Goal: Information Seeking & Learning: Compare options

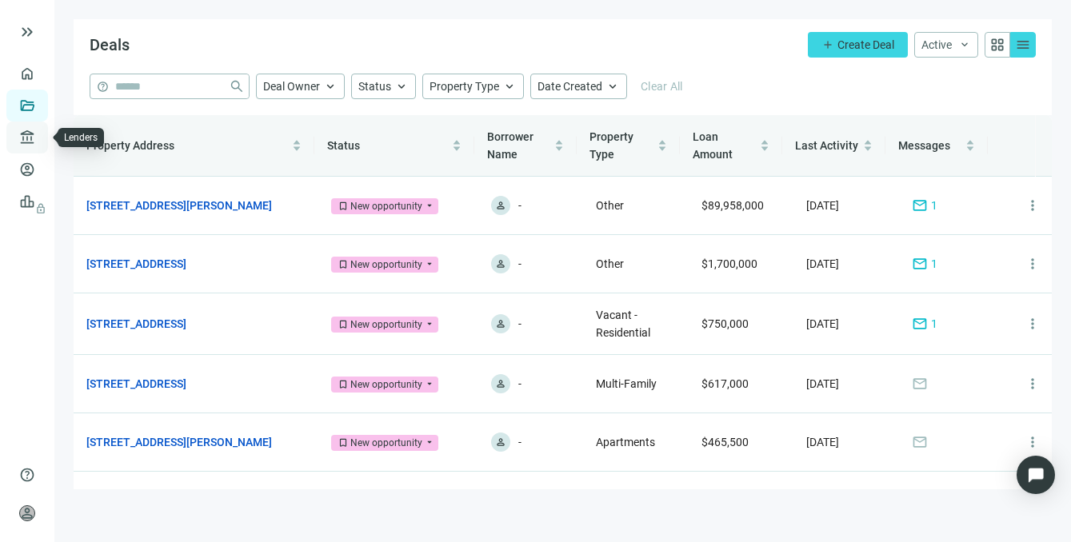
click at [40, 138] on link "Lenders" at bounding box center [61, 137] width 42 height 13
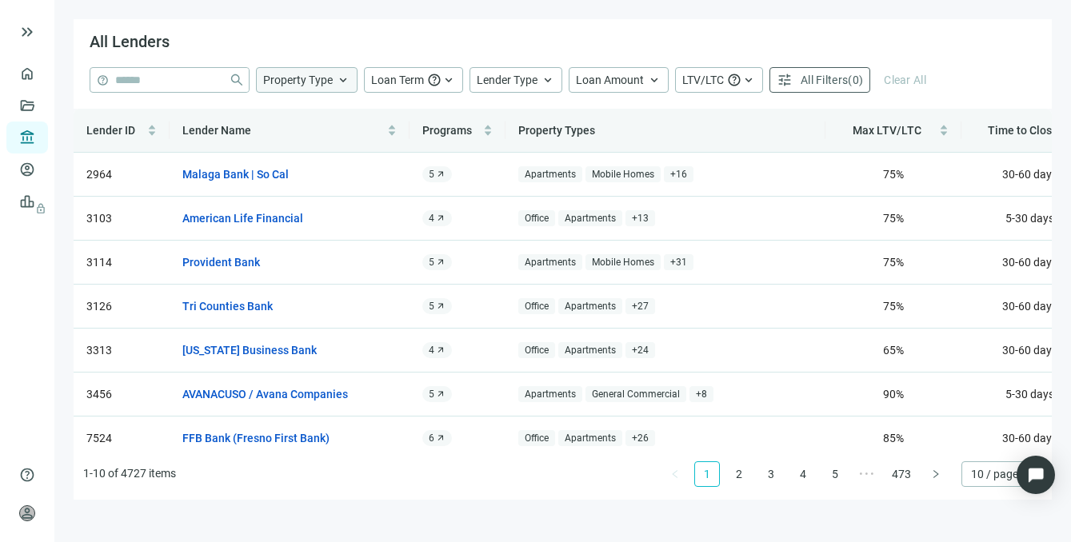
click at [337, 86] on span "keyboard_arrow_up" at bounding box center [343, 80] width 14 height 14
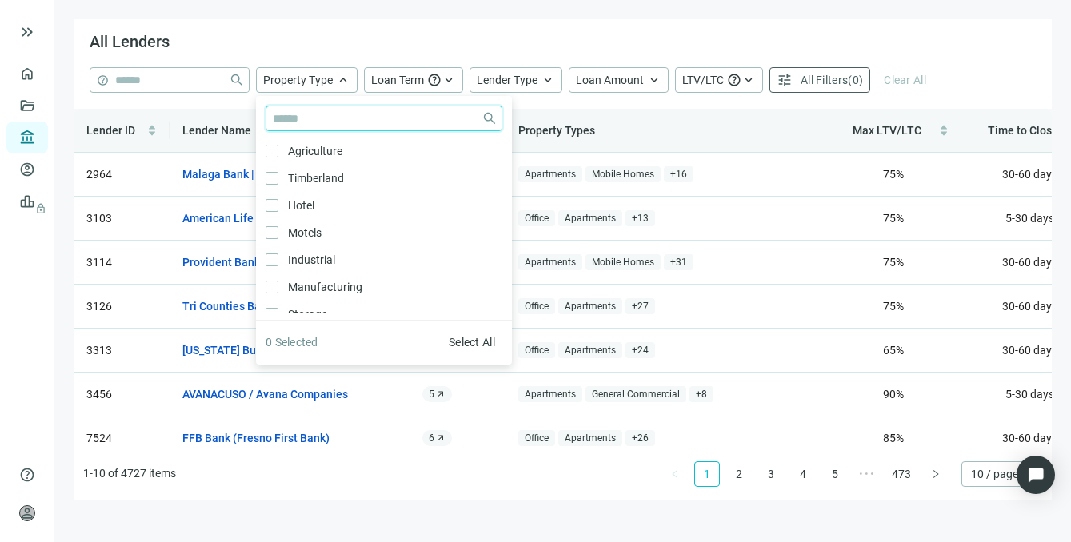
click at [312, 120] on input "search" at bounding box center [374, 118] width 202 height 24
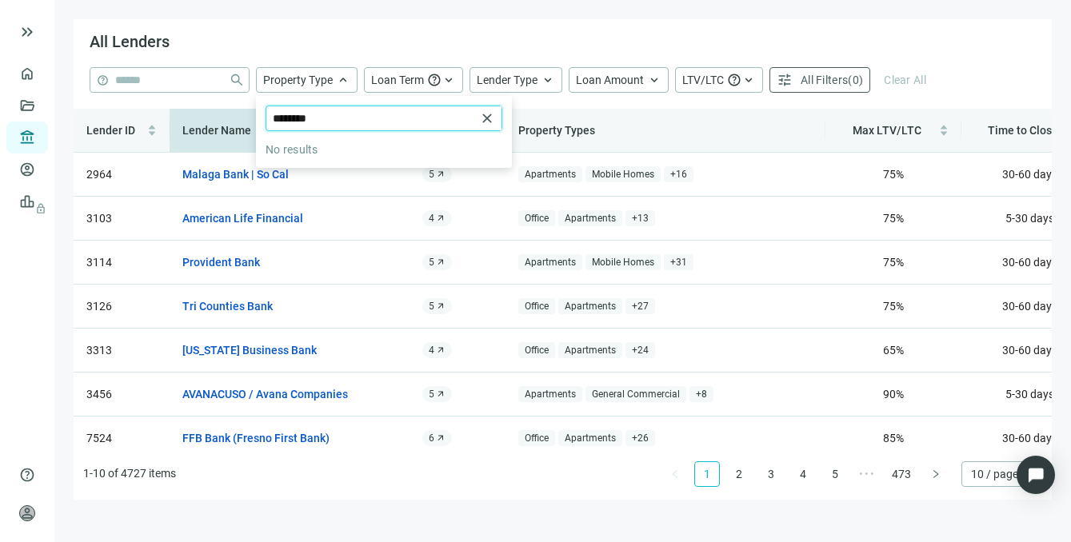
drag, startPoint x: 329, startPoint y: 118, endPoint x: 231, endPoint y: 118, distance: 97.6
click at [232, 118] on div "All Lenders help close Property Type keyboard_arrow_up ******** close No result…" at bounding box center [563, 259] width 978 height 481
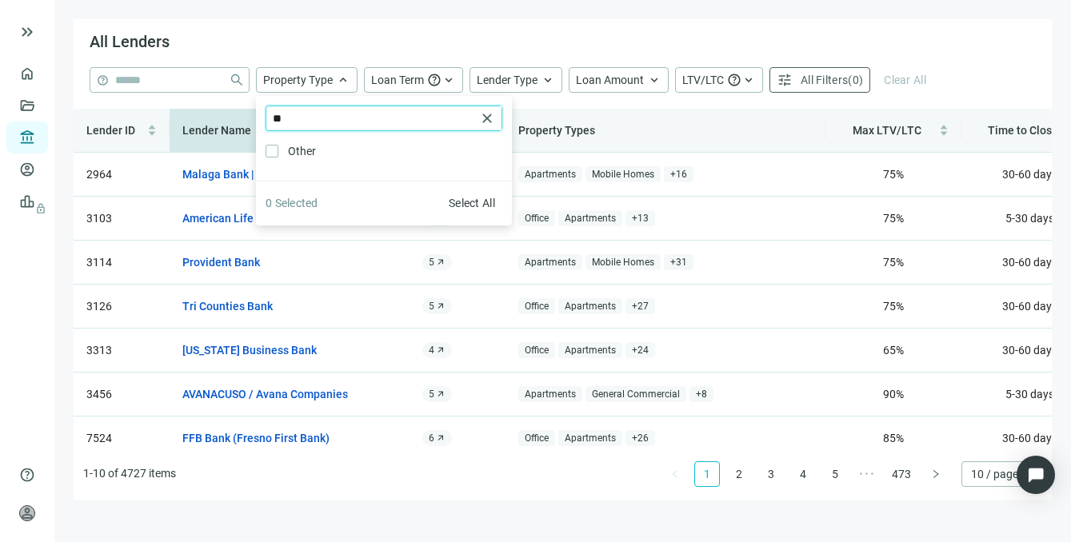
type input "*"
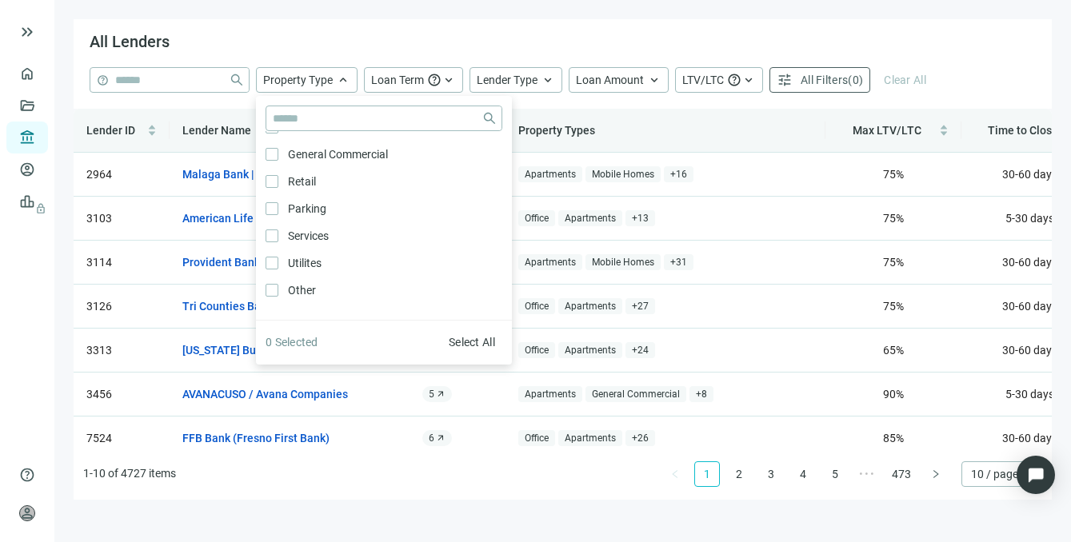
scroll to position [858, 0]
click at [419, 82] on span "Loan Term" at bounding box center [397, 80] width 53 height 13
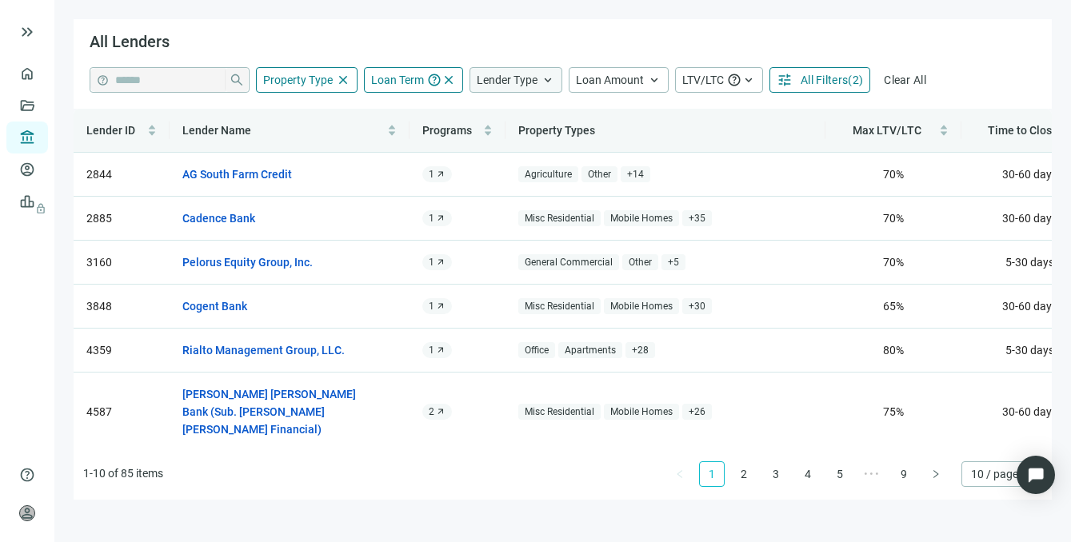
click at [534, 82] on span "Lender Type" at bounding box center [507, 80] width 61 height 13
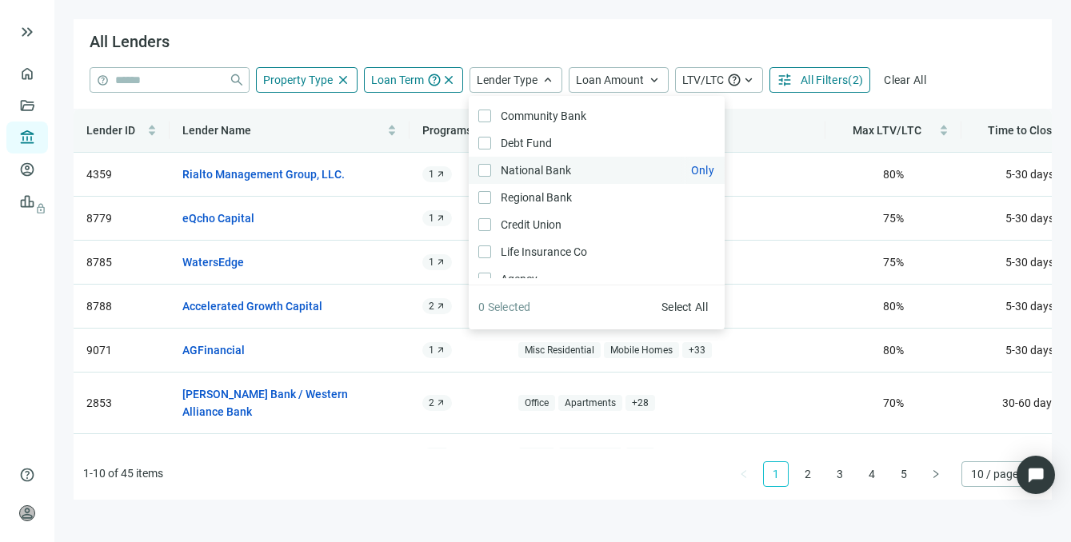
scroll to position [24, 0]
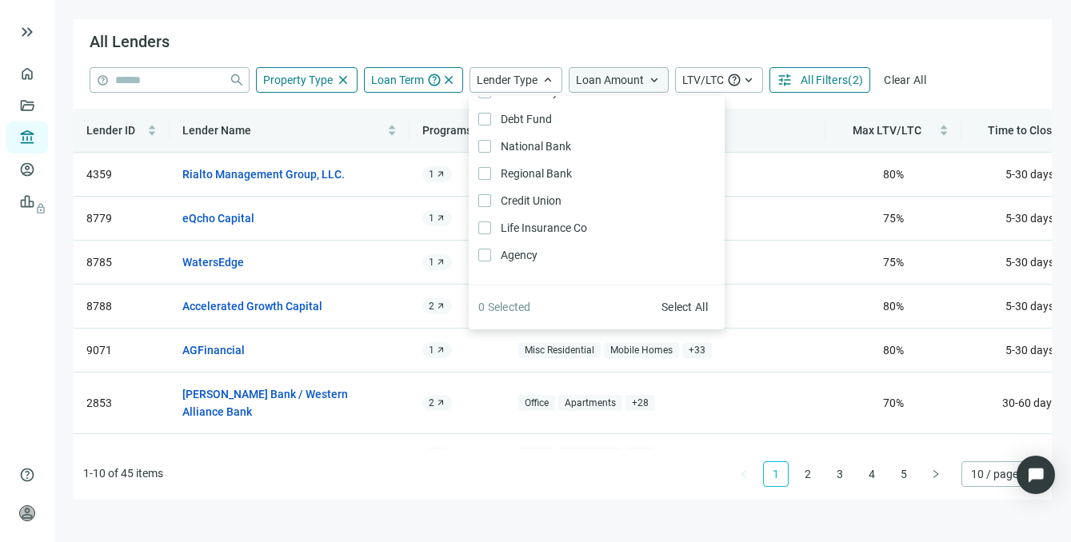
click at [622, 83] on span "Loan Amount" at bounding box center [610, 80] width 68 height 13
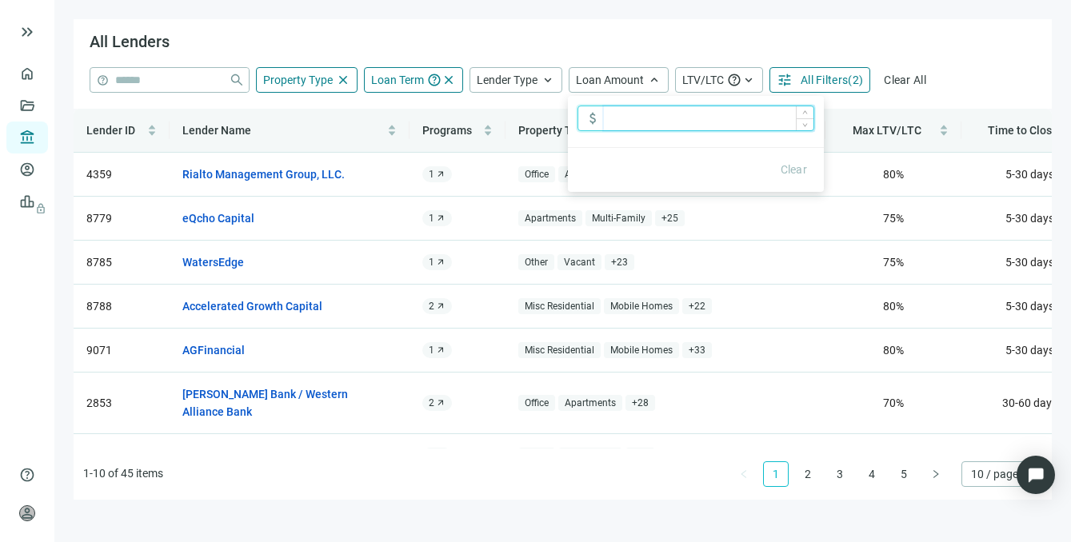
click at [618, 116] on input at bounding box center [709, 118] width 210 height 24
type input "**********"
click at [848, 78] on span "( 3 )" at bounding box center [855, 80] width 15 height 13
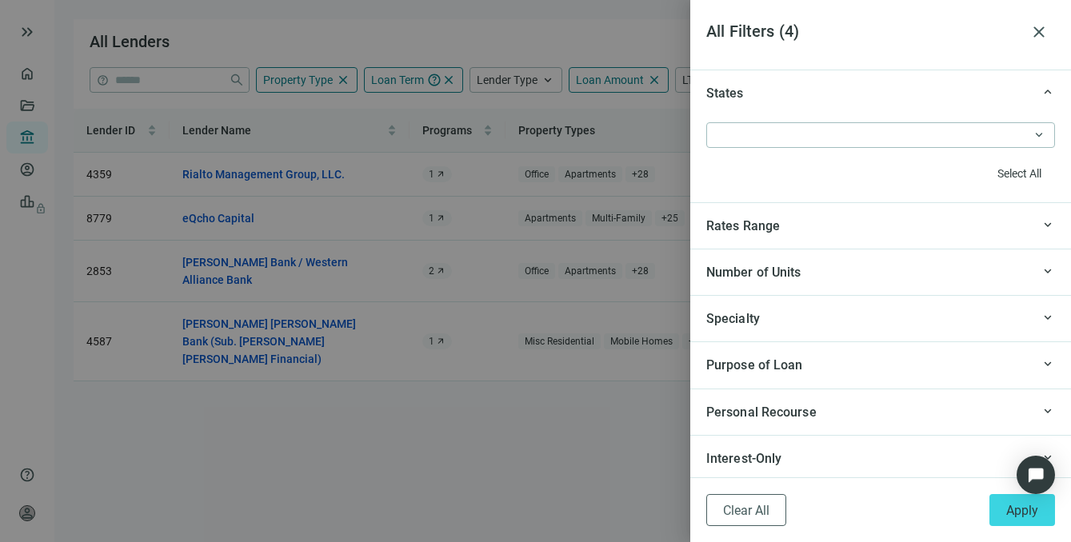
scroll to position [1472, 0]
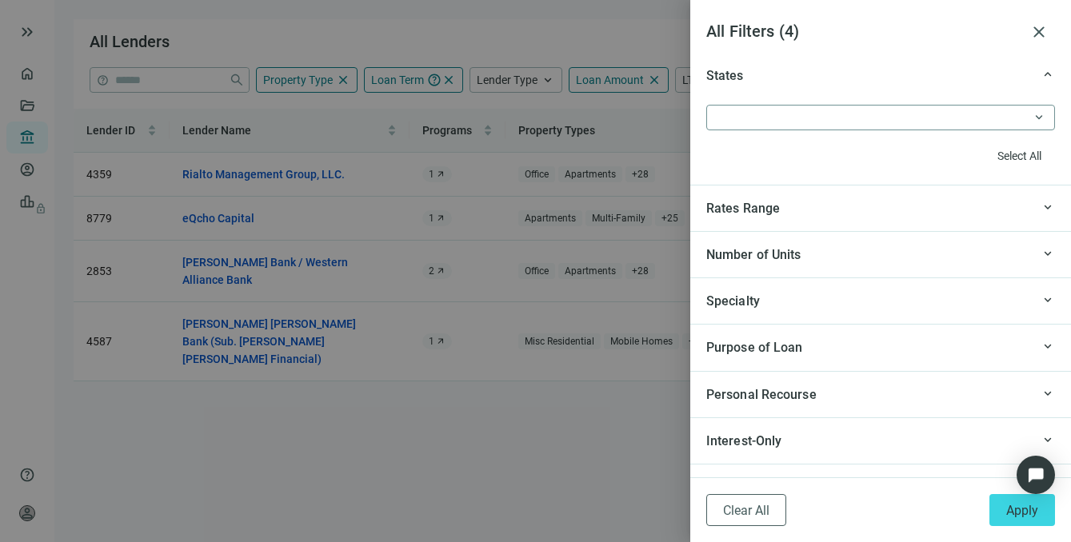
click at [849, 122] on div at bounding box center [873, 117] width 326 height 22
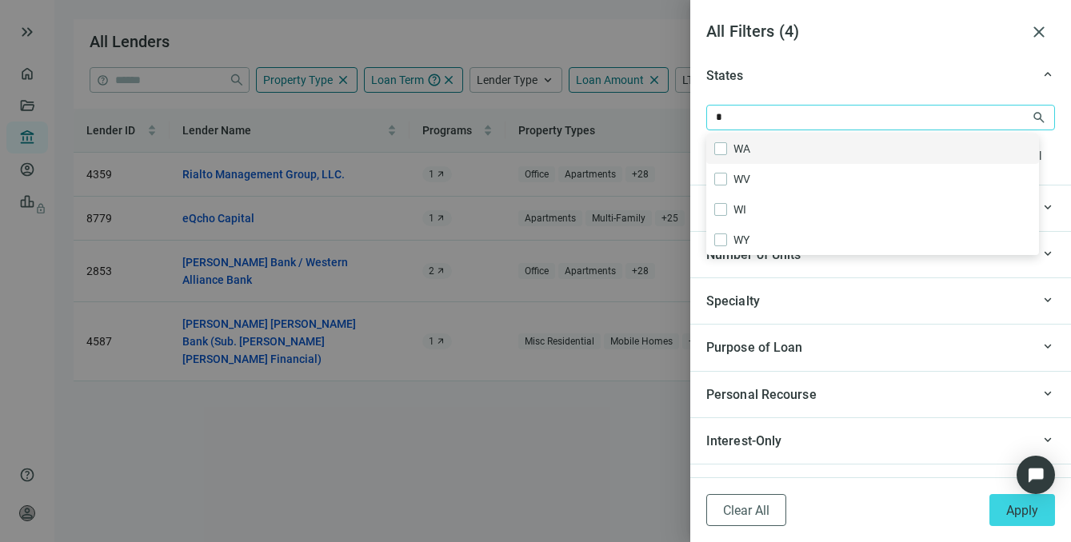
type input "**"
click at [726, 150] on span at bounding box center [720, 148] width 13 height 13
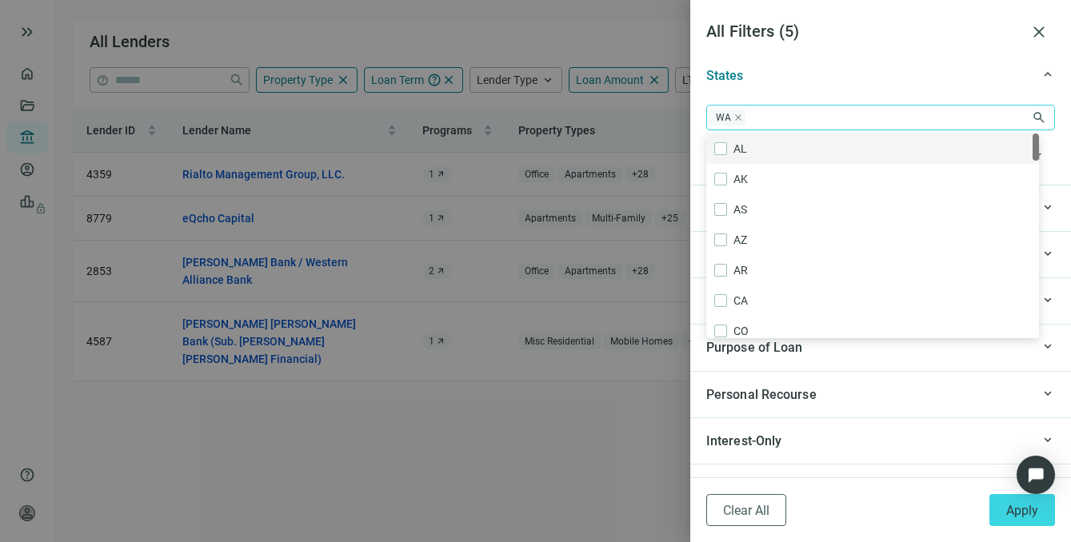
click at [832, 74] on div "States" at bounding box center [868, 76] width 325 height 20
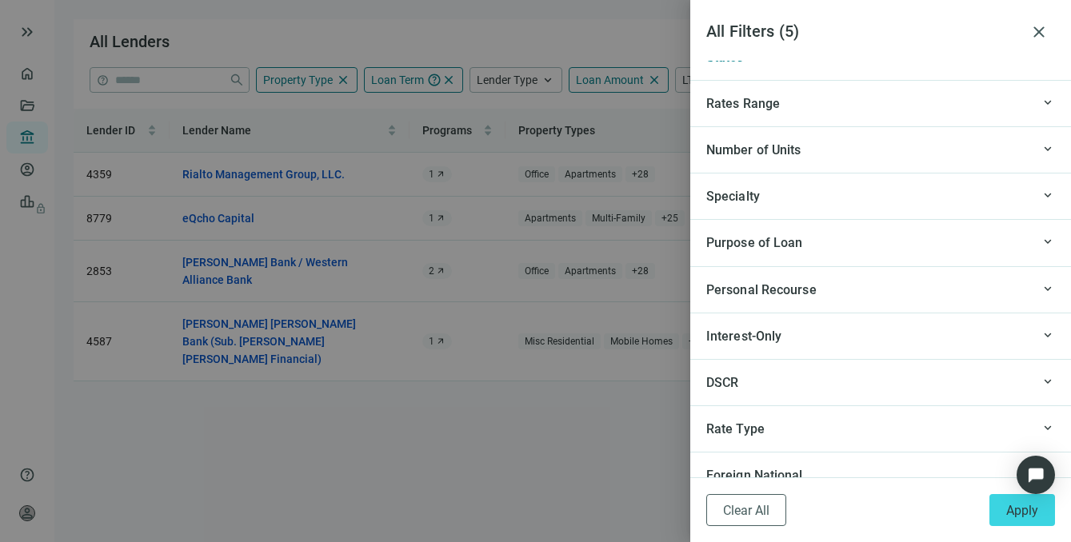
scroll to position [1517, 0]
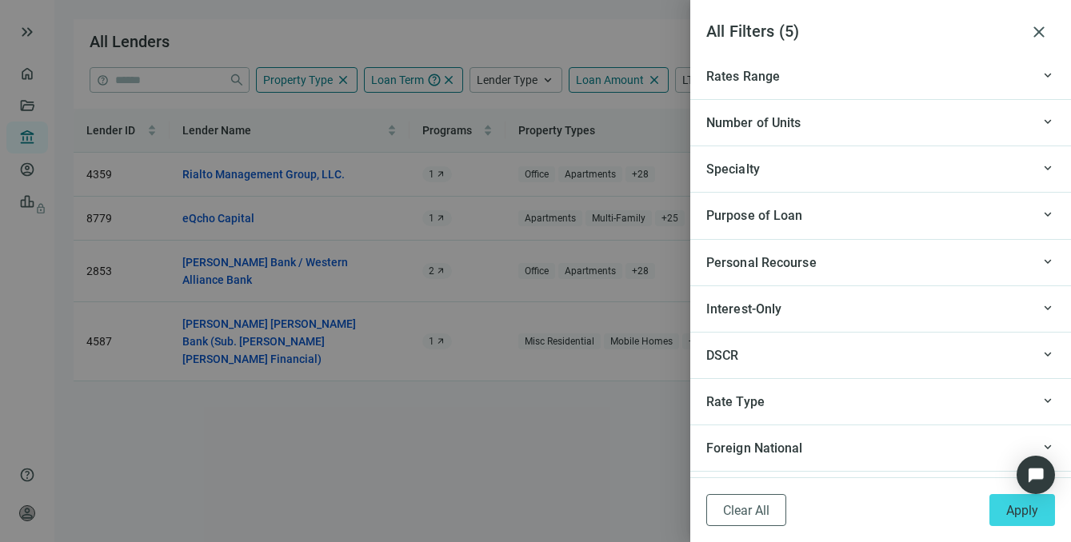
click at [849, 160] on div "Specialty" at bounding box center [868, 169] width 325 height 20
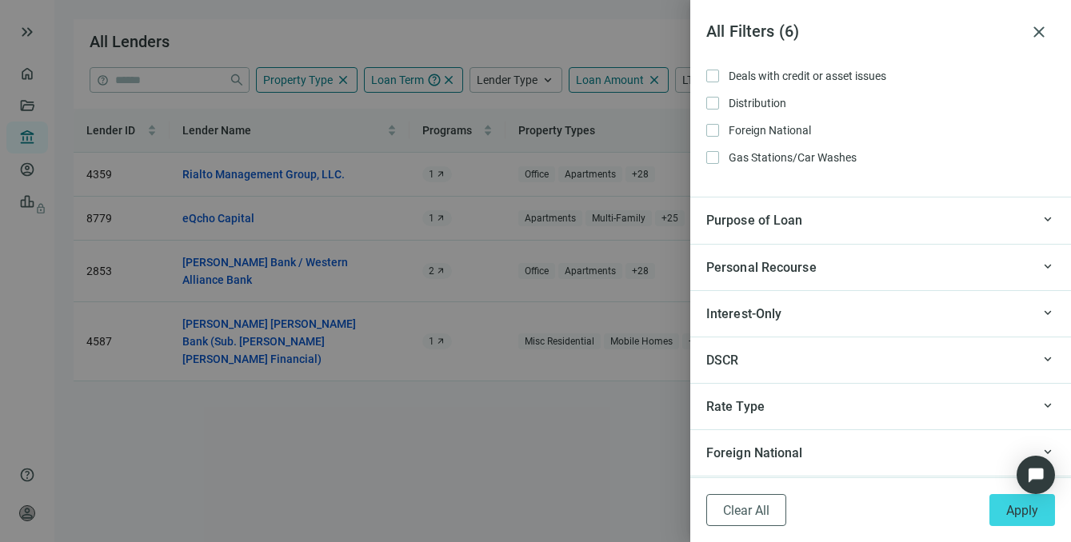
scroll to position [1797, 0]
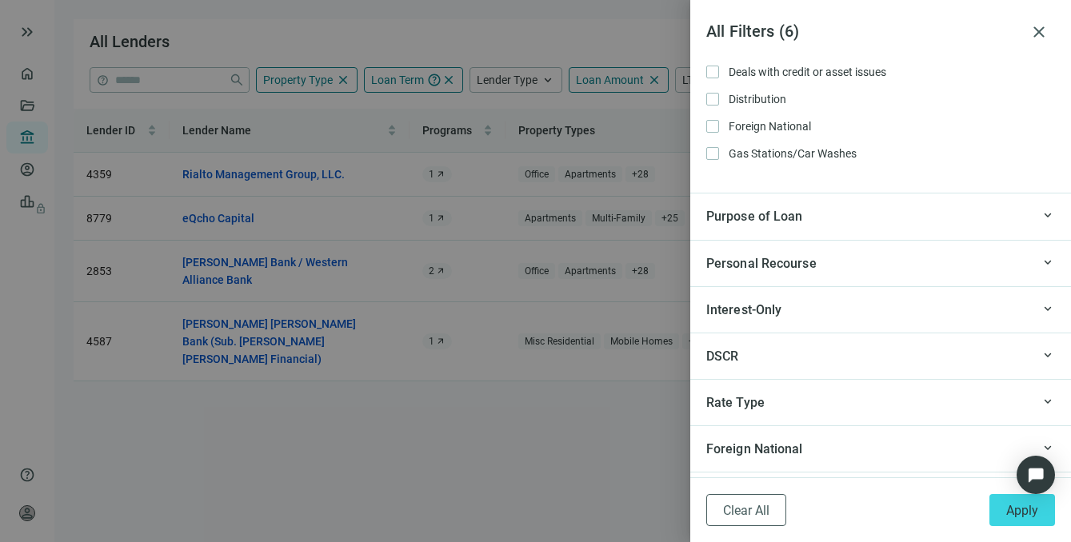
click at [823, 223] on div "Purpose of Loan" at bounding box center [868, 216] width 325 height 20
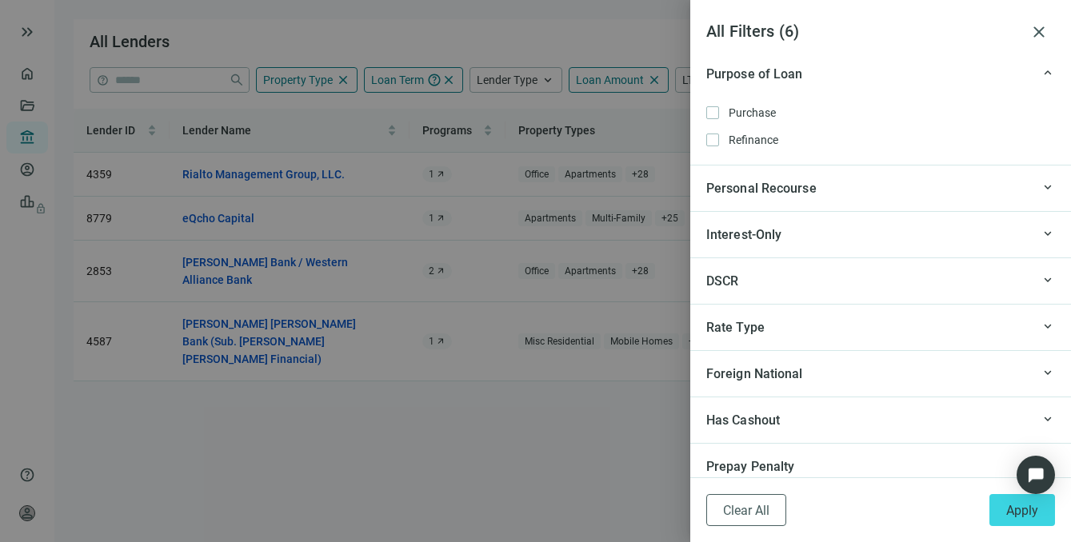
scroll to position [1998, 0]
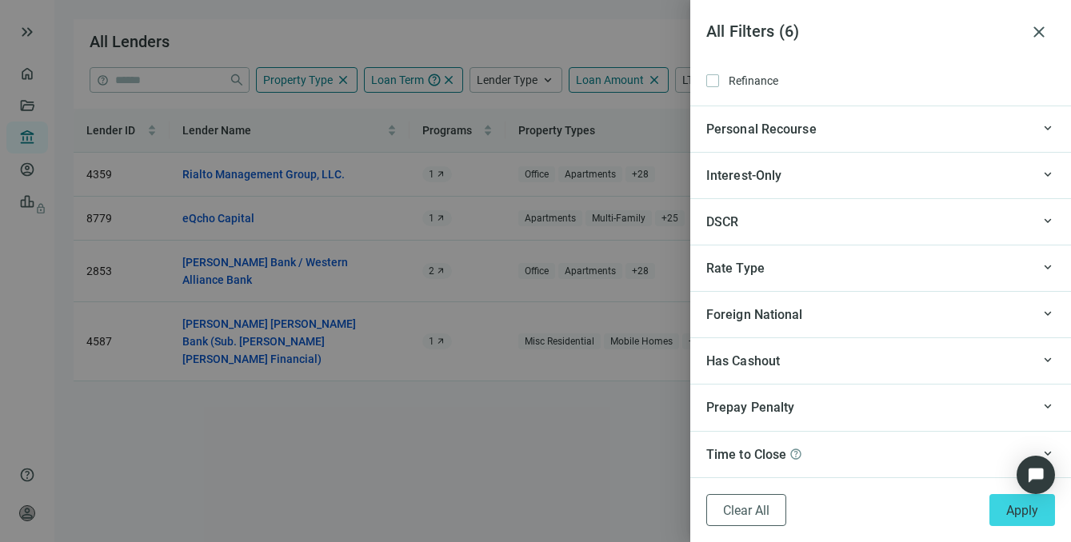
click at [838, 454] on div "Time to Close help" at bounding box center [868, 455] width 325 height 20
click at [773, 458] on span "Time to Close" at bounding box center [746, 454] width 80 height 15
click at [1041, 454] on span "keyboard_arrow_up" at bounding box center [1048, 454] width 14 height 0
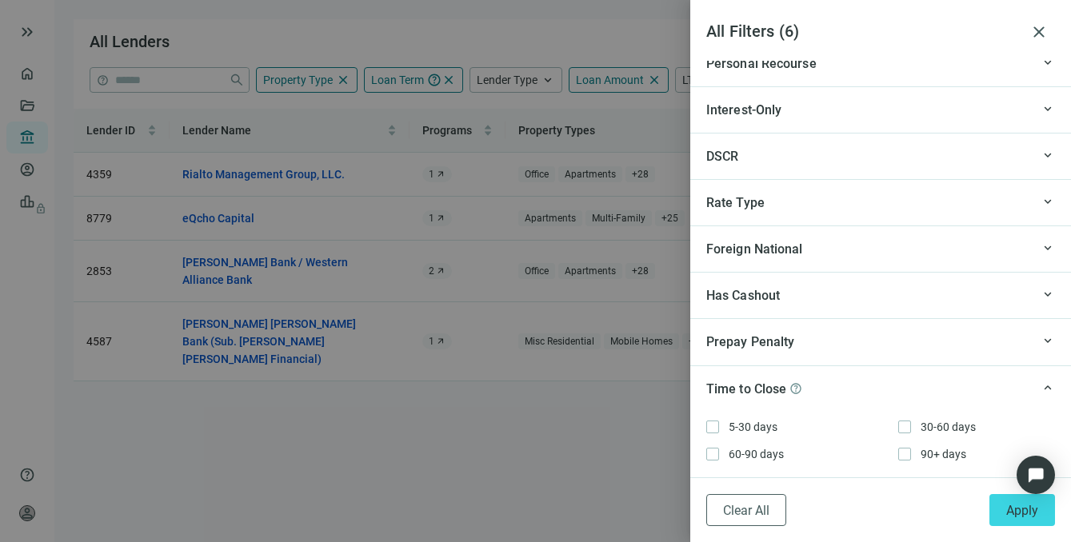
scroll to position [2065, 0]
click at [1014, 519] on button "Apply" at bounding box center [1022, 510] width 66 height 32
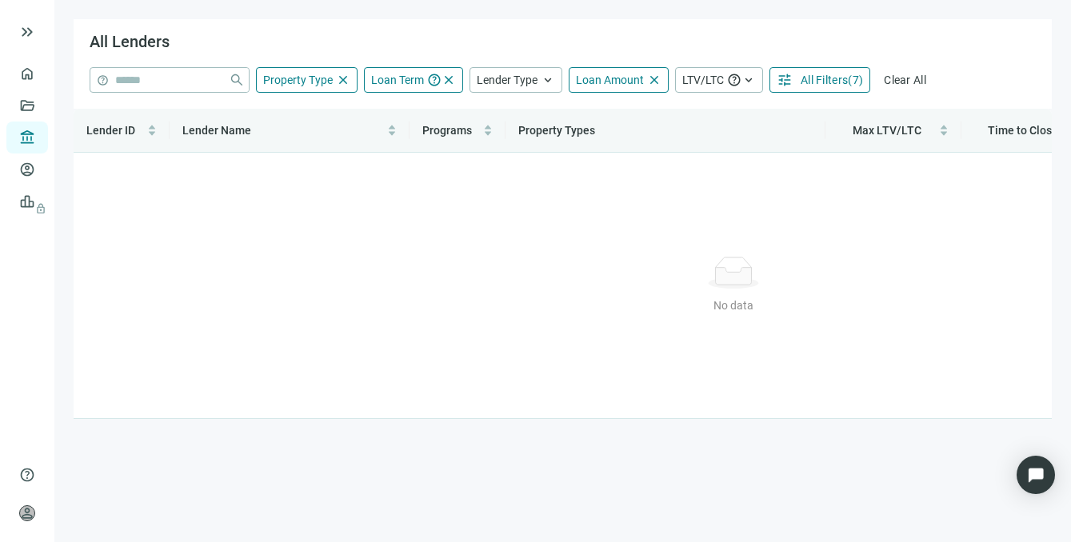
click at [831, 84] on span "All Filters" at bounding box center [824, 80] width 47 height 13
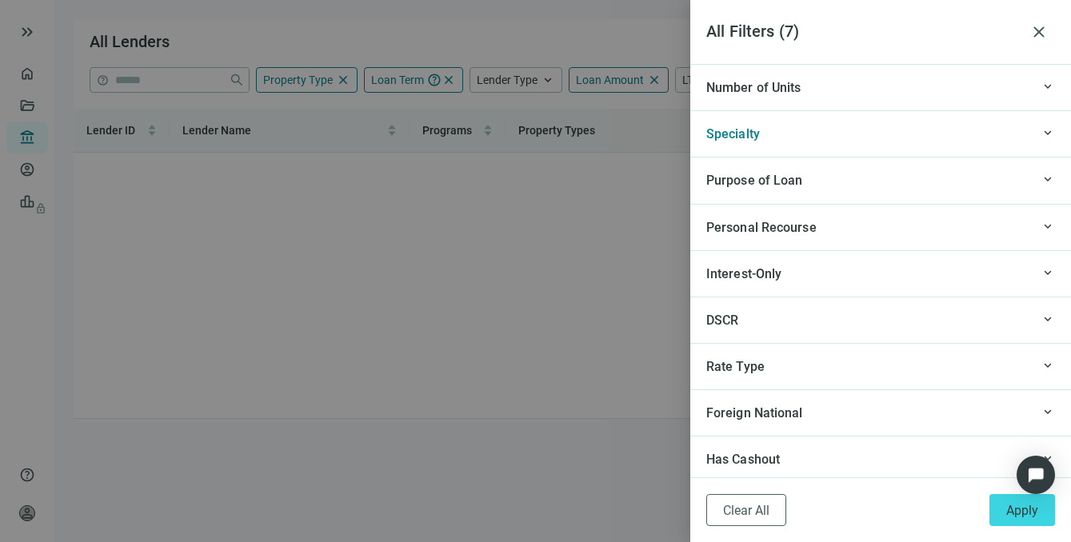
scroll to position [1737, 0]
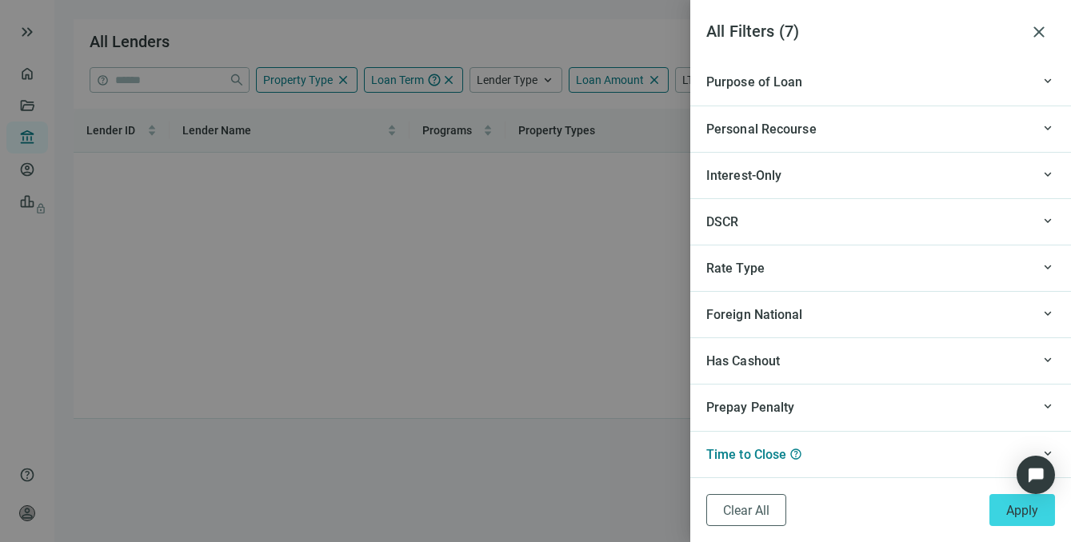
click at [1041, 454] on span "keyboard_arrow_up" at bounding box center [1048, 454] width 14 height 0
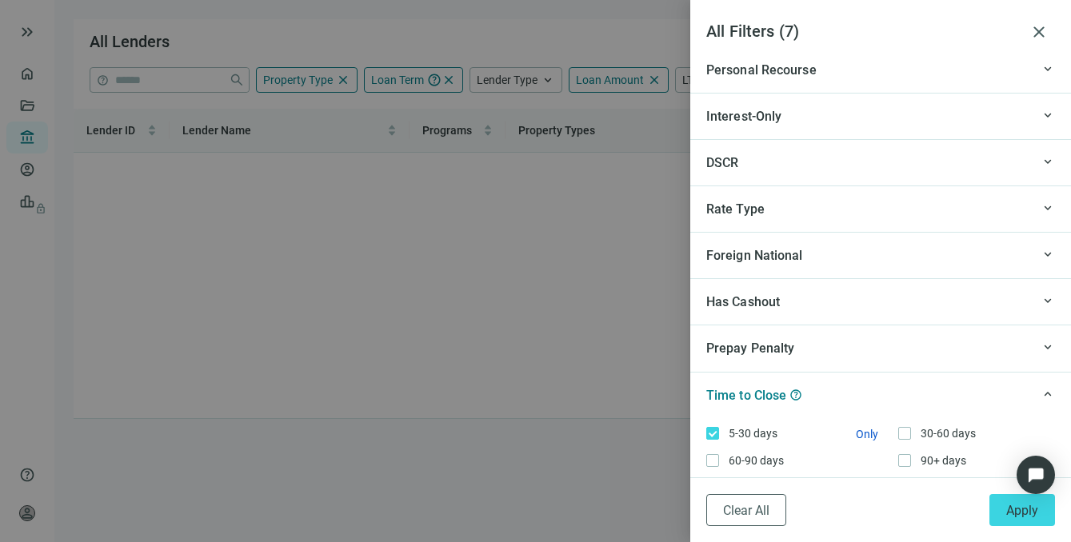
scroll to position [1805, 0]
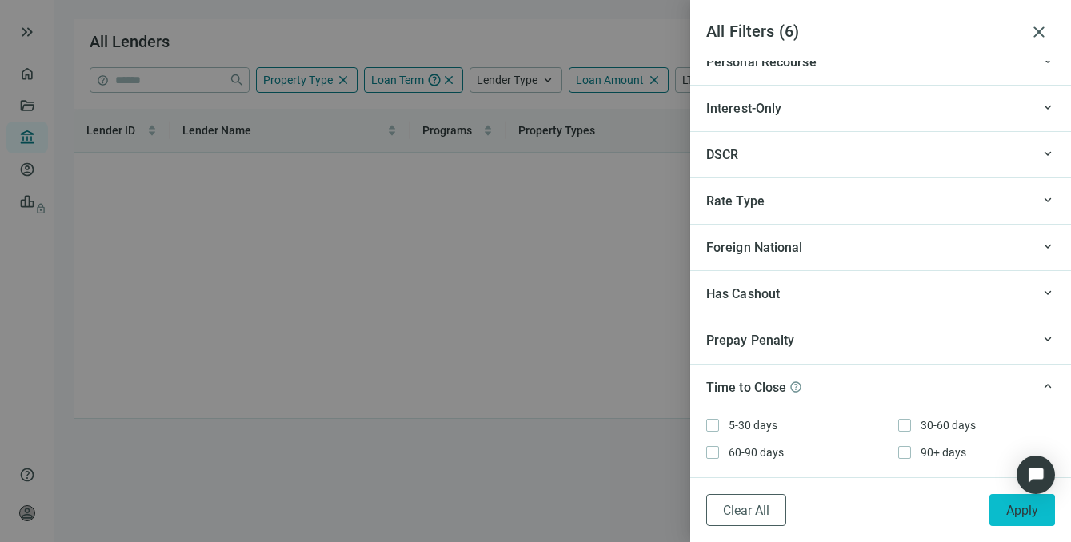
click at [1037, 507] on span "Apply" at bounding box center [1022, 510] width 32 height 15
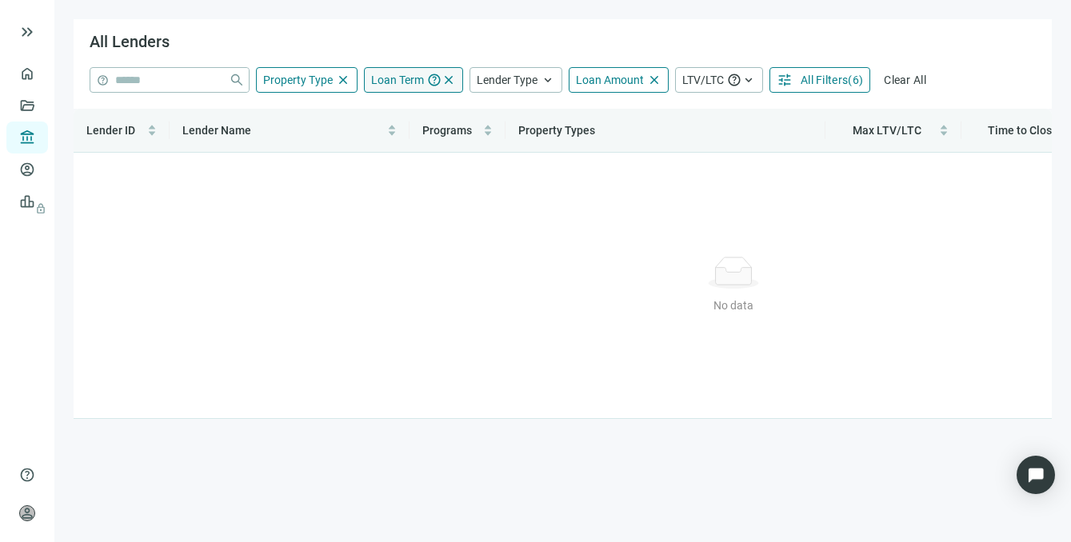
click at [390, 78] on span "Loan Term" at bounding box center [397, 80] width 53 height 13
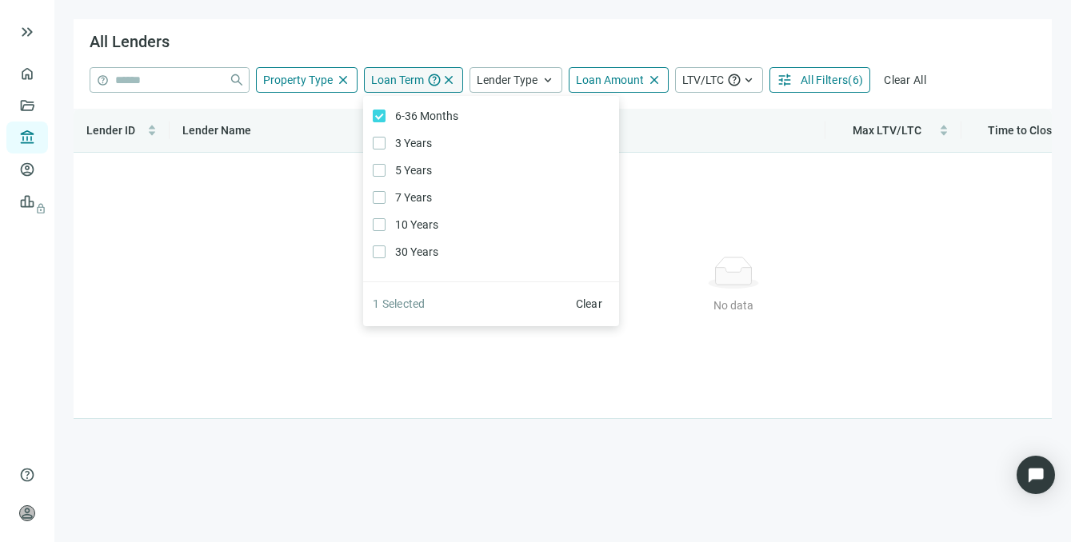
click at [390, 78] on span "Loan Term" at bounding box center [397, 80] width 53 height 13
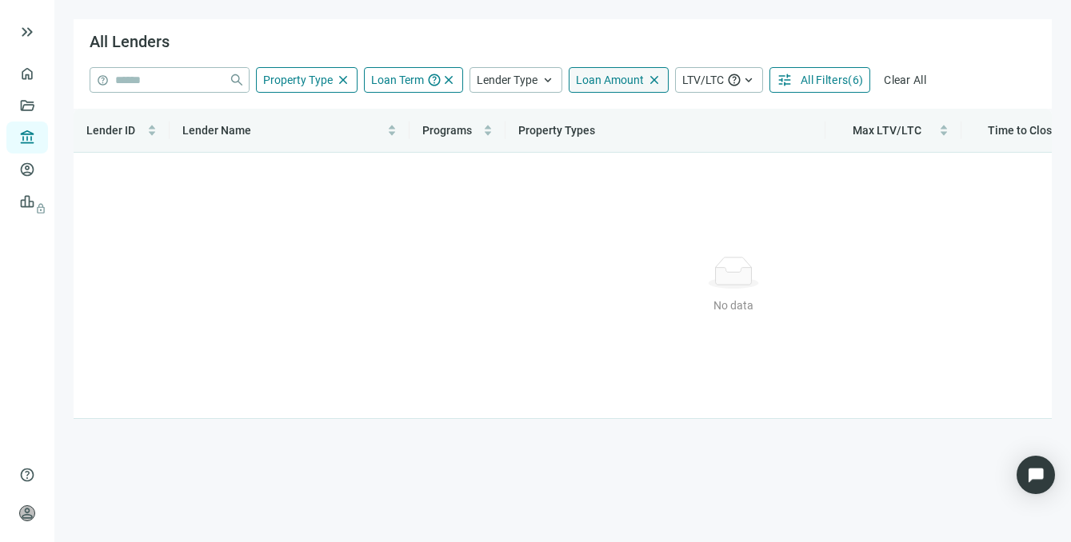
click at [606, 78] on span "Loan Amount" at bounding box center [610, 80] width 68 height 13
